Goal: Task Accomplishment & Management: Manage account settings

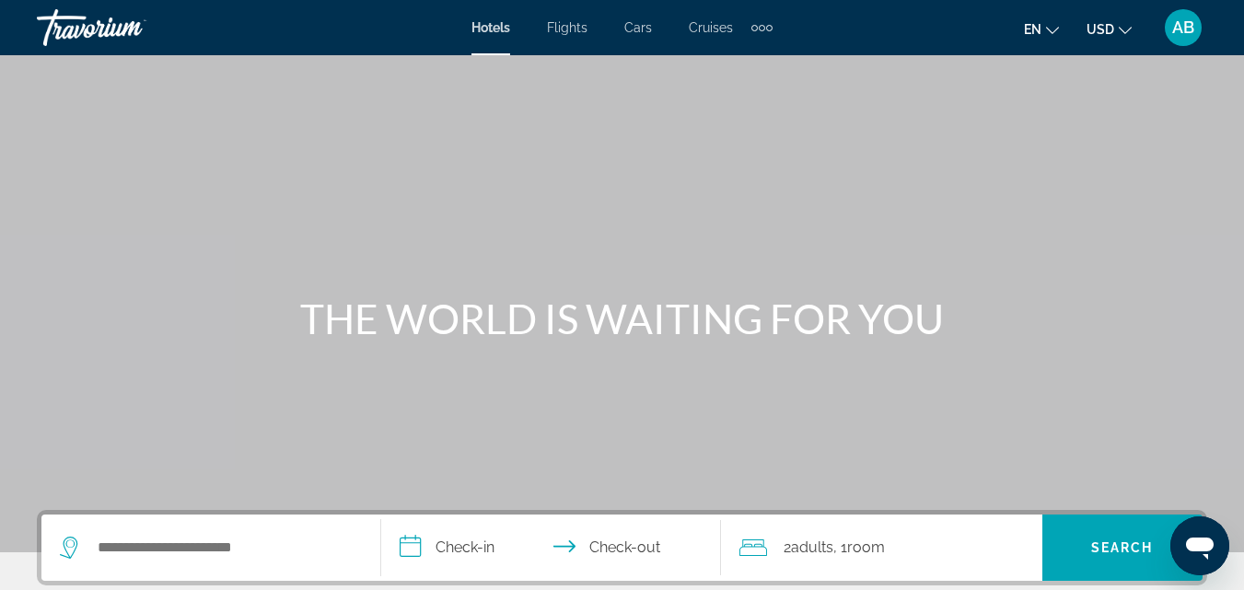
click at [1174, 30] on span "AB" at bounding box center [1183, 27] width 22 height 18
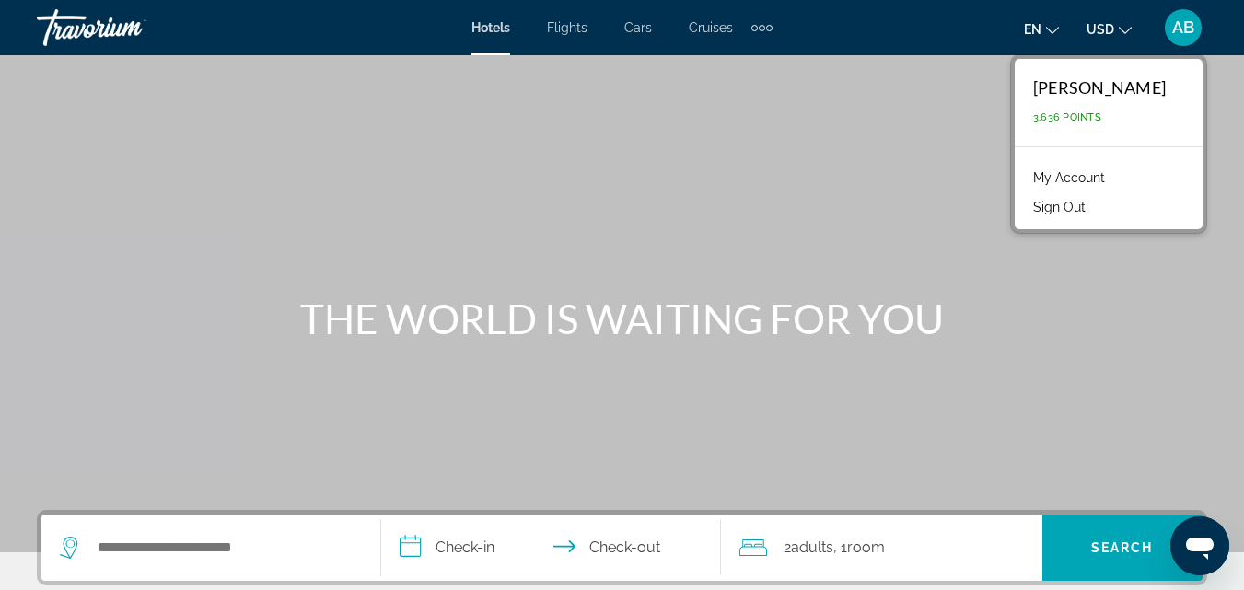
click at [1099, 178] on link "My Account" at bounding box center [1069, 178] width 90 height 24
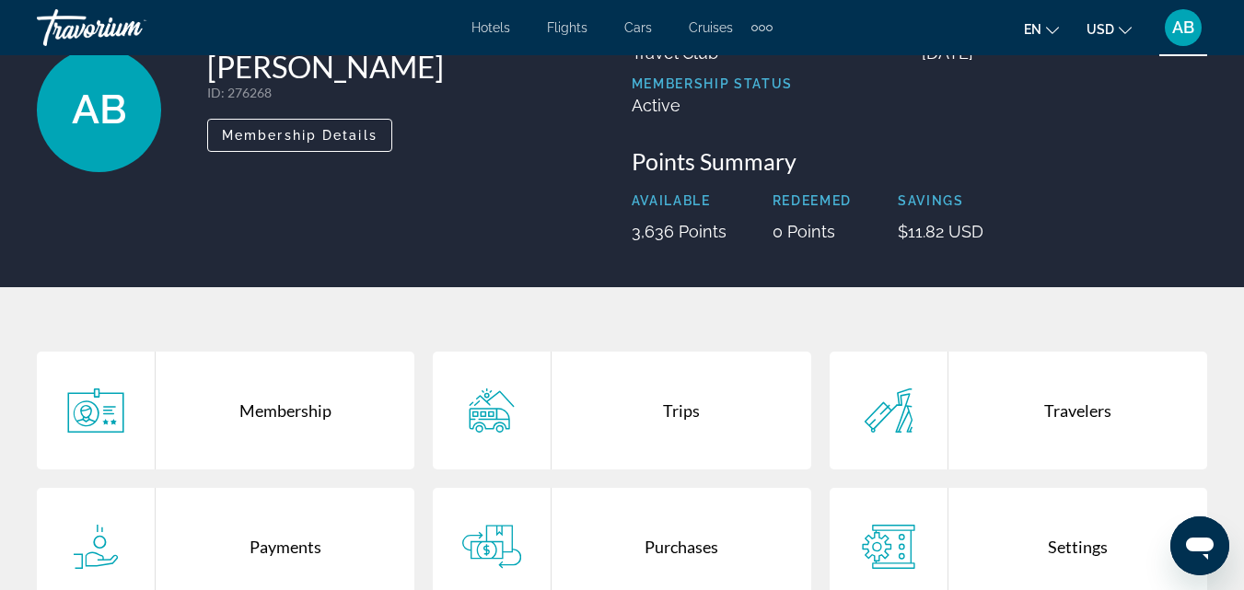
scroll to position [79, 0]
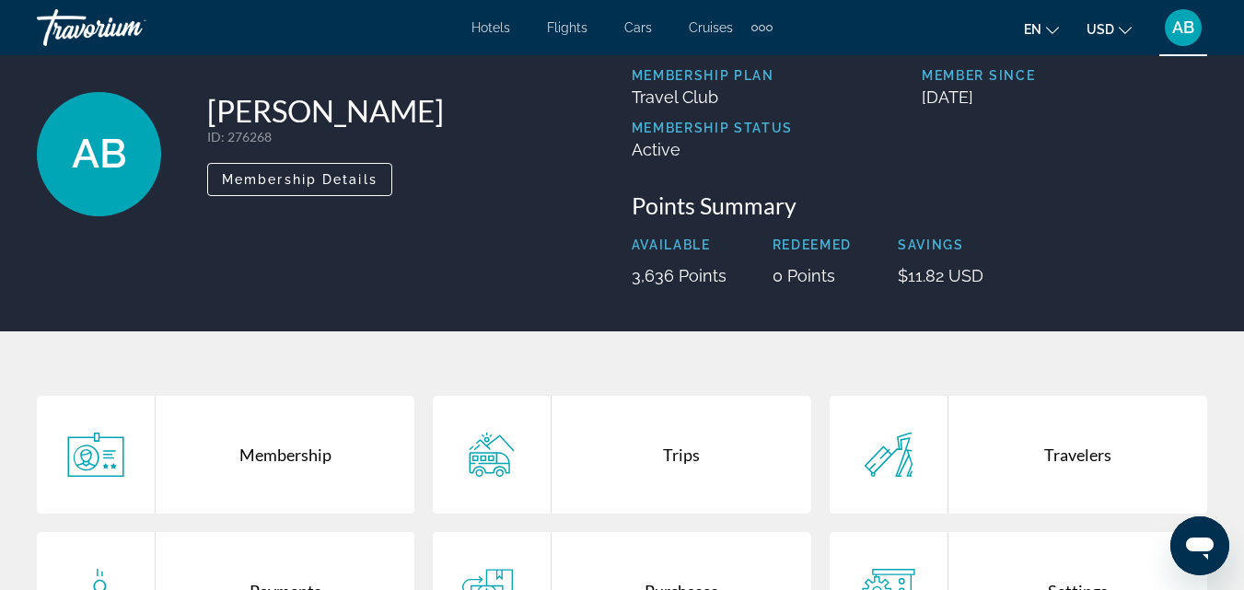
click at [292, 434] on div "Membership" at bounding box center [285, 455] width 259 height 118
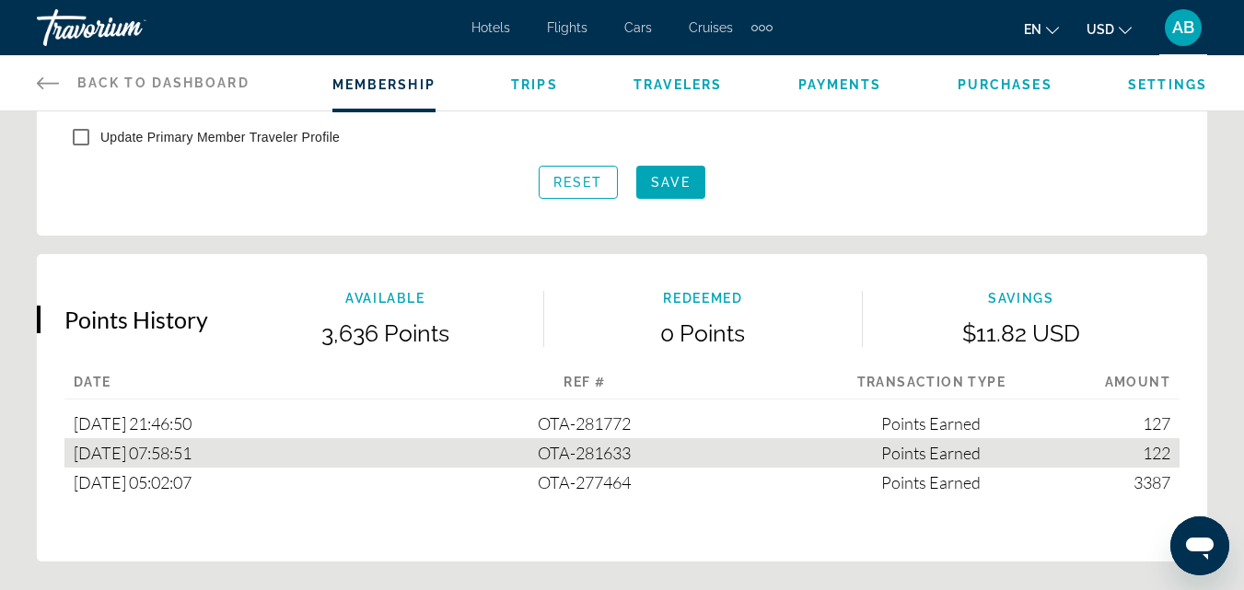
scroll to position [1013, 0]
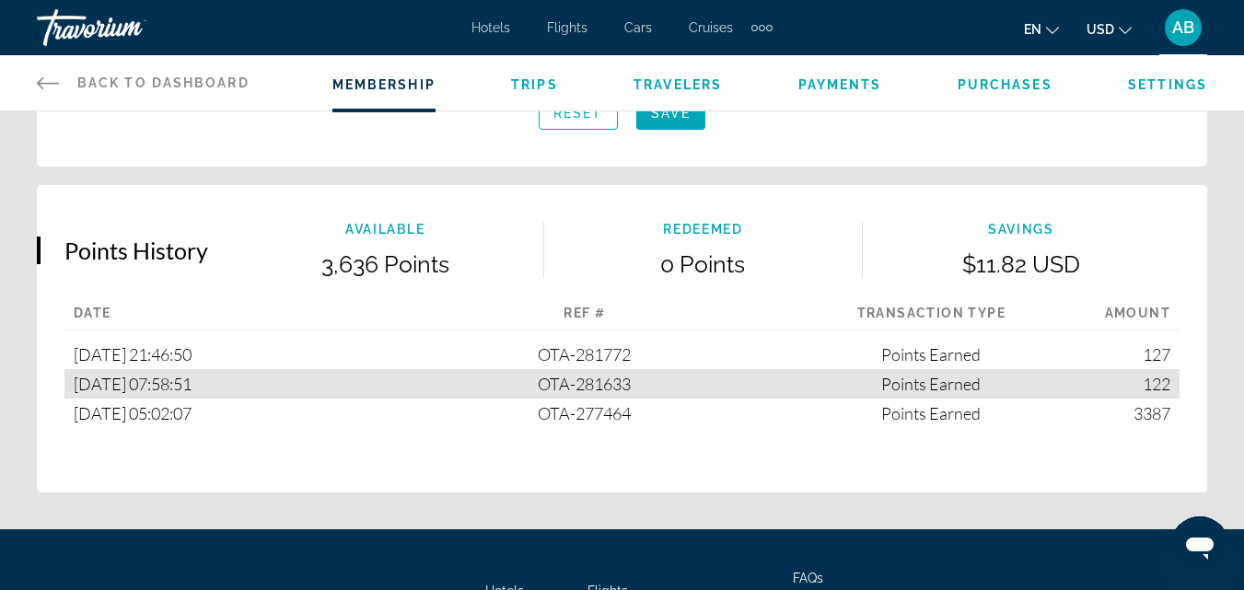
click at [616, 411] on span "OTA-277464" at bounding box center [584, 413] width 93 height 20
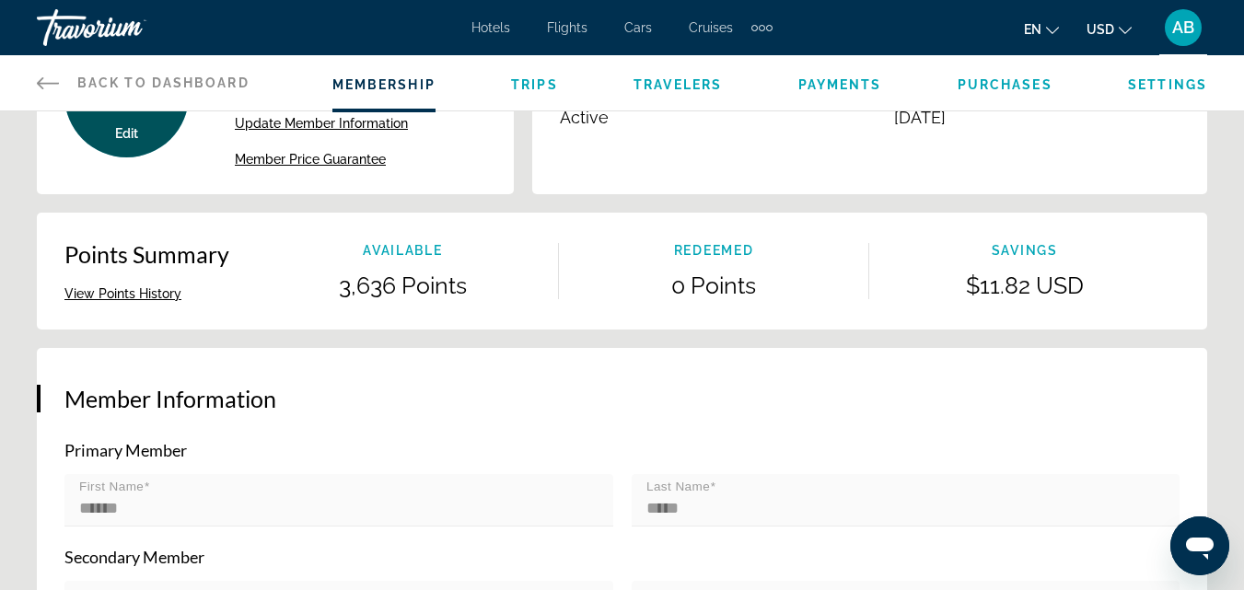
scroll to position [92, 0]
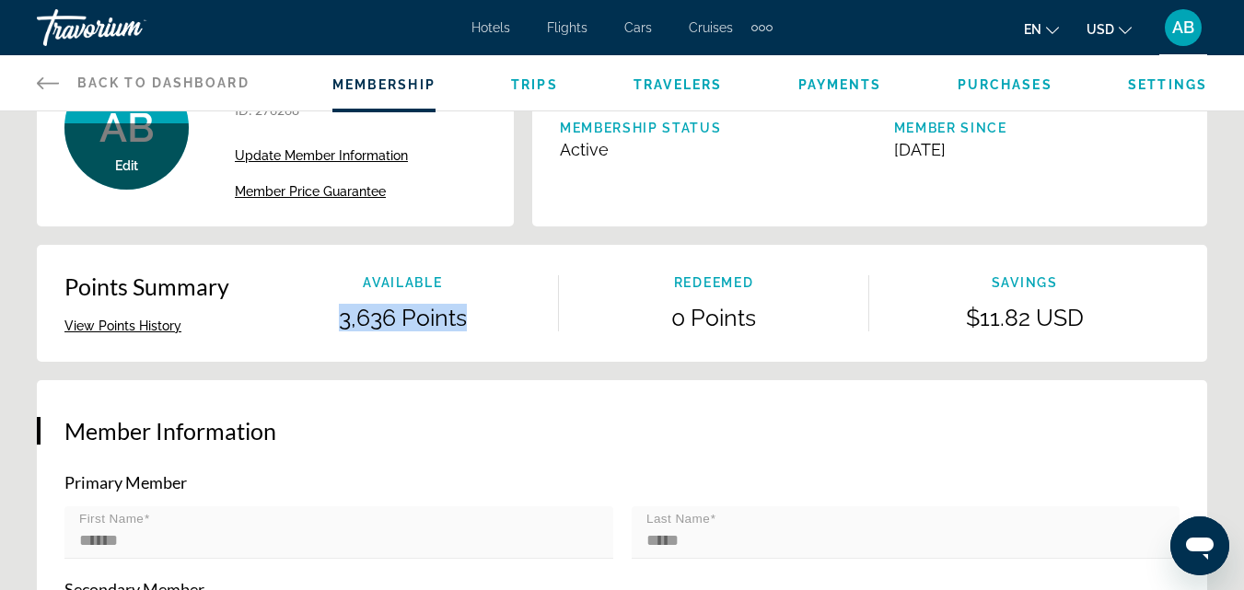
drag, startPoint x: 465, startPoint y: 319, endPoint x: 334, endPoint y: 326, distance: 130.9
click at [334, 326] on p "3,636 Points" at bounding box center [403, 318] width 310 height 28
click at [422, 318] on p "3,636 Points" at bounding box center [403, 318] width 310 height 28
drag, startPoint x: 397, startPoint y: 322, endPoint x: 342, endPoint y: 325, distance: 55.3
click at [342, 325] on p "3,636 Points" at bounding box center [403, 318] width 310 height 28
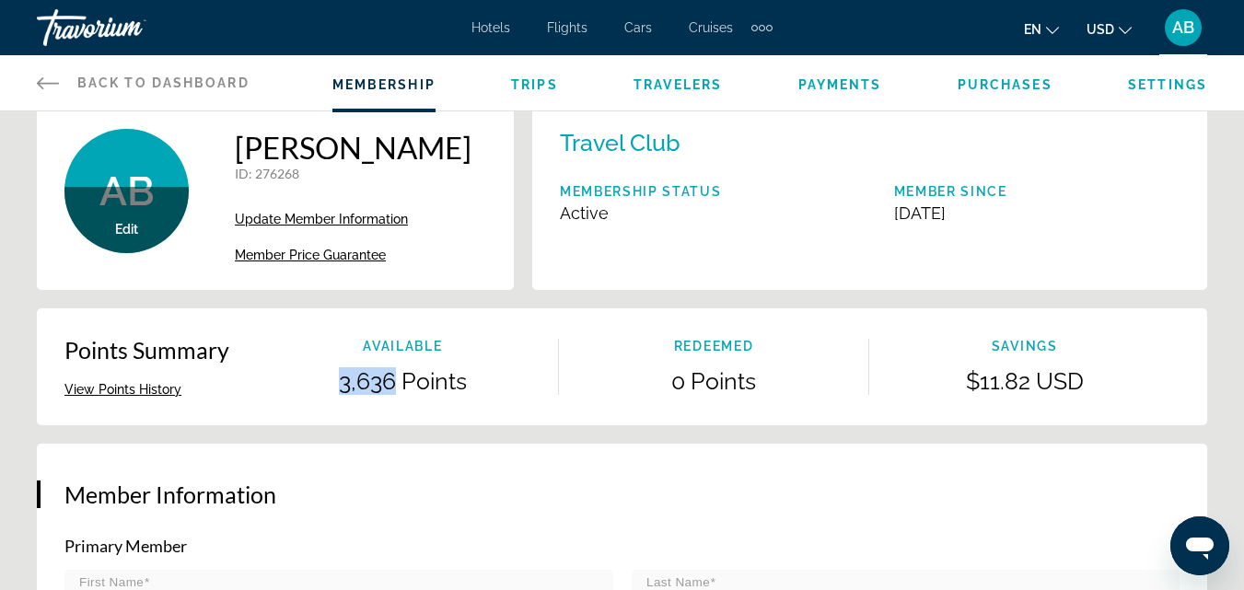
scroll to position [0, 0]
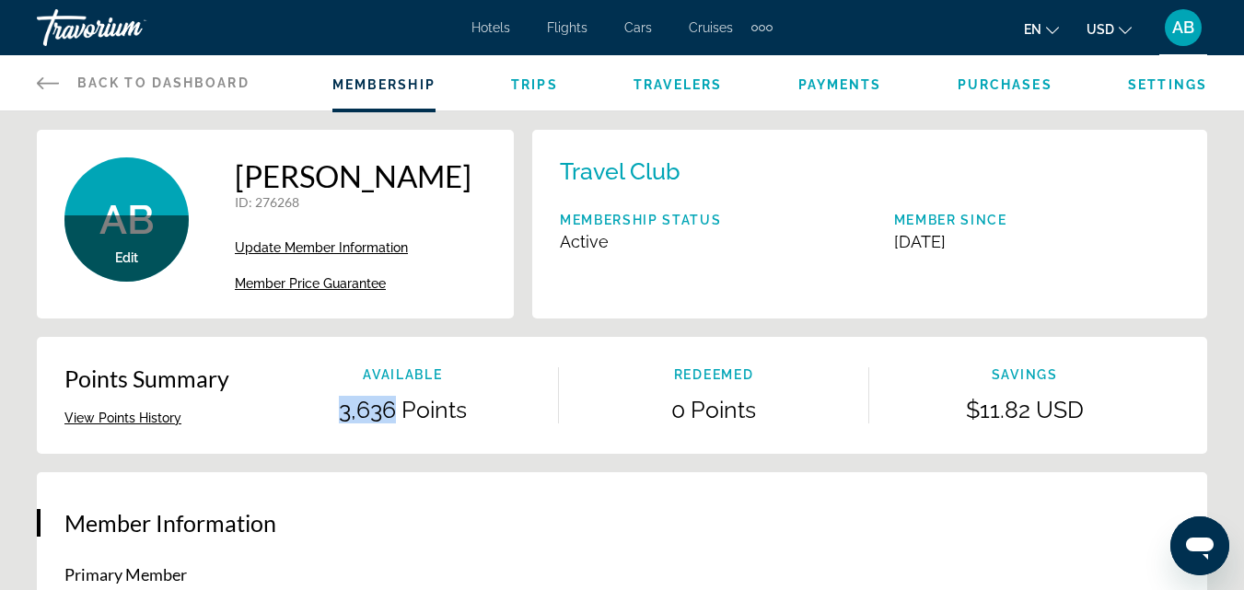
click at [387, 416] on p "3,636 Points" at bounding box center [403, 410] width 310 height 28
drag, startPoint x: 394, startPoint y: 411, endPoint x: 342, endPoint y: 411, distance: 52.5
click at [342, 411] on p "3,636 Points" at bounding box center [403, 410] width 310 height 28
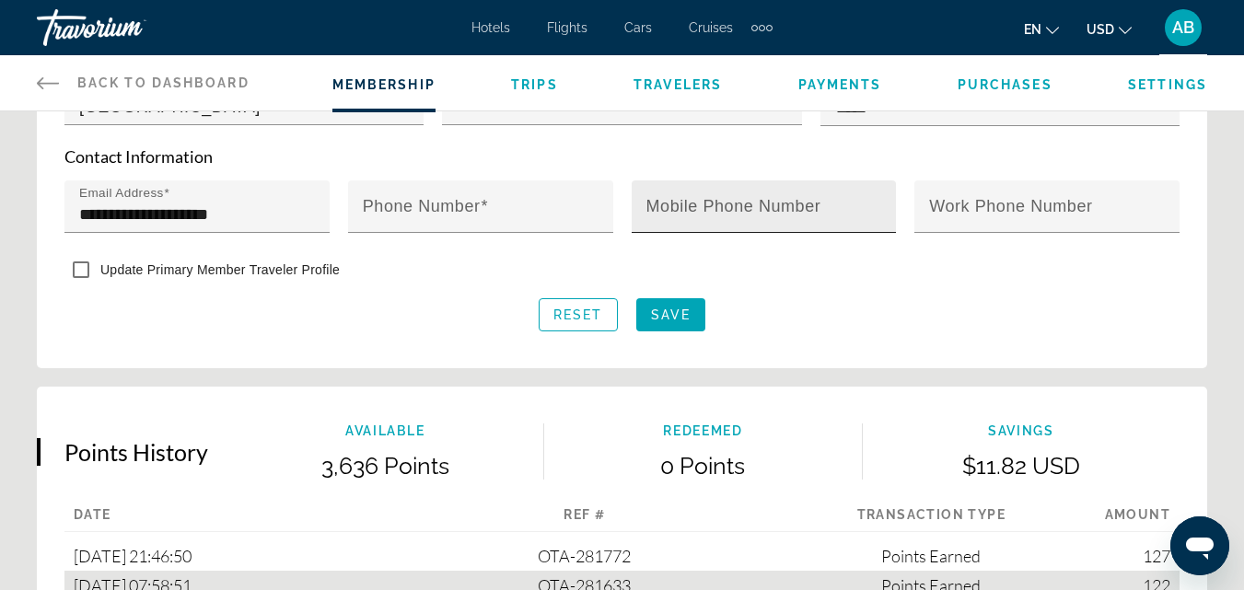
scroll to position [921, 0]
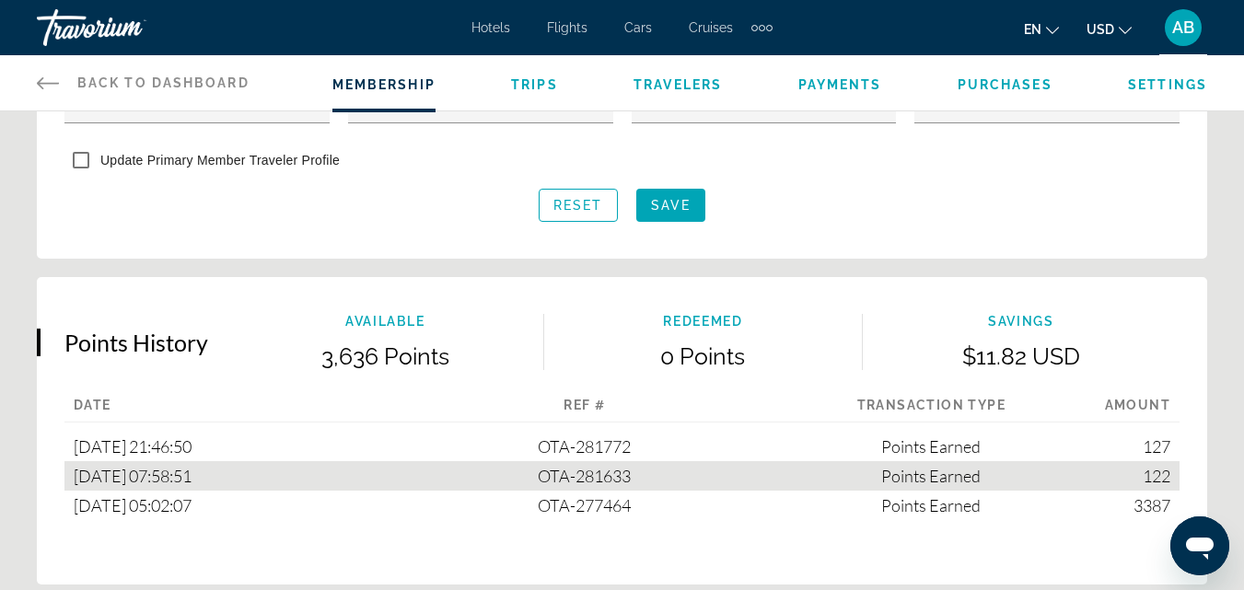
click at [577, 499] on span "OTA-277464" at bounding box center [584, 505] width 93 height 20
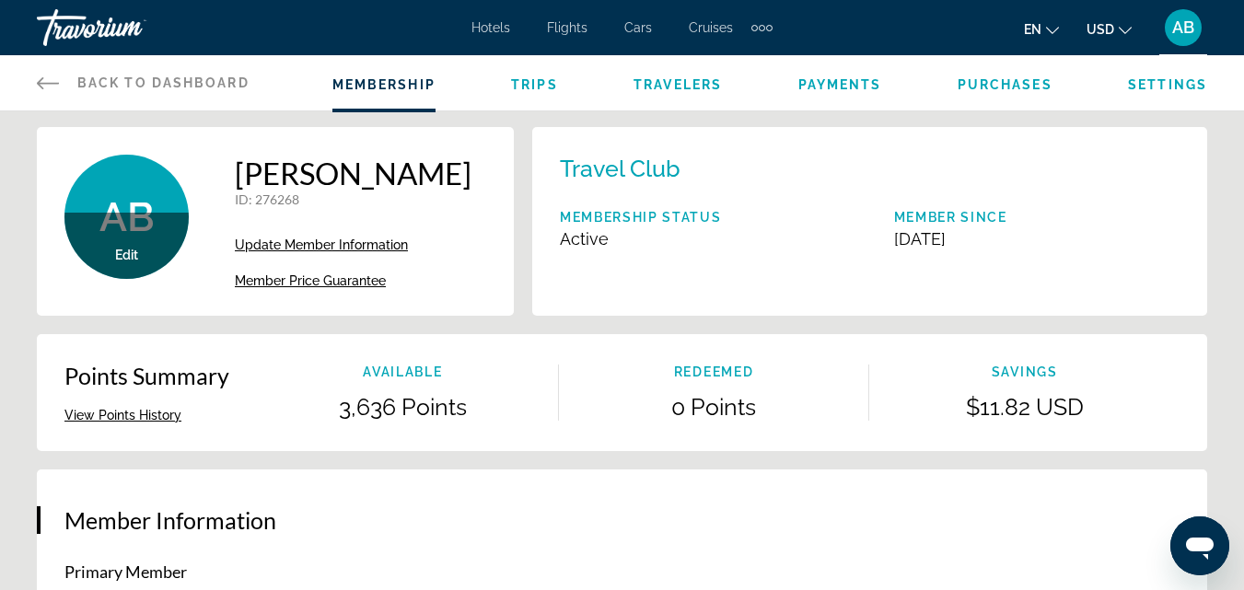
scroll to position [0, 0]
